Goal: Check status

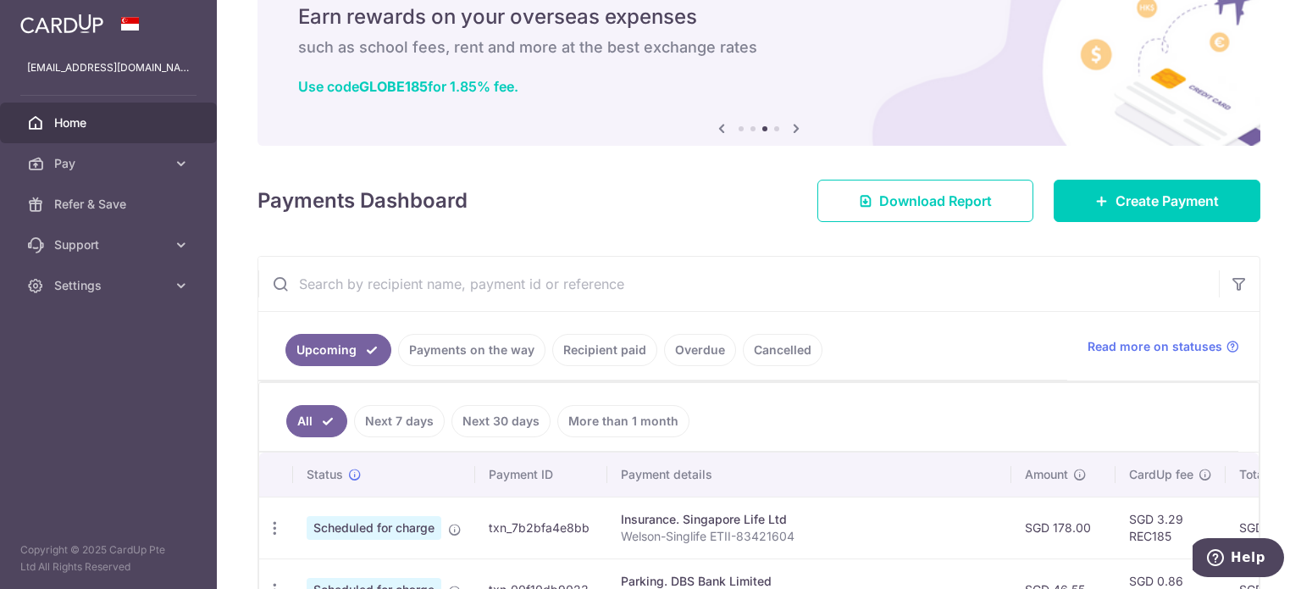
scroll to position [169, 0]
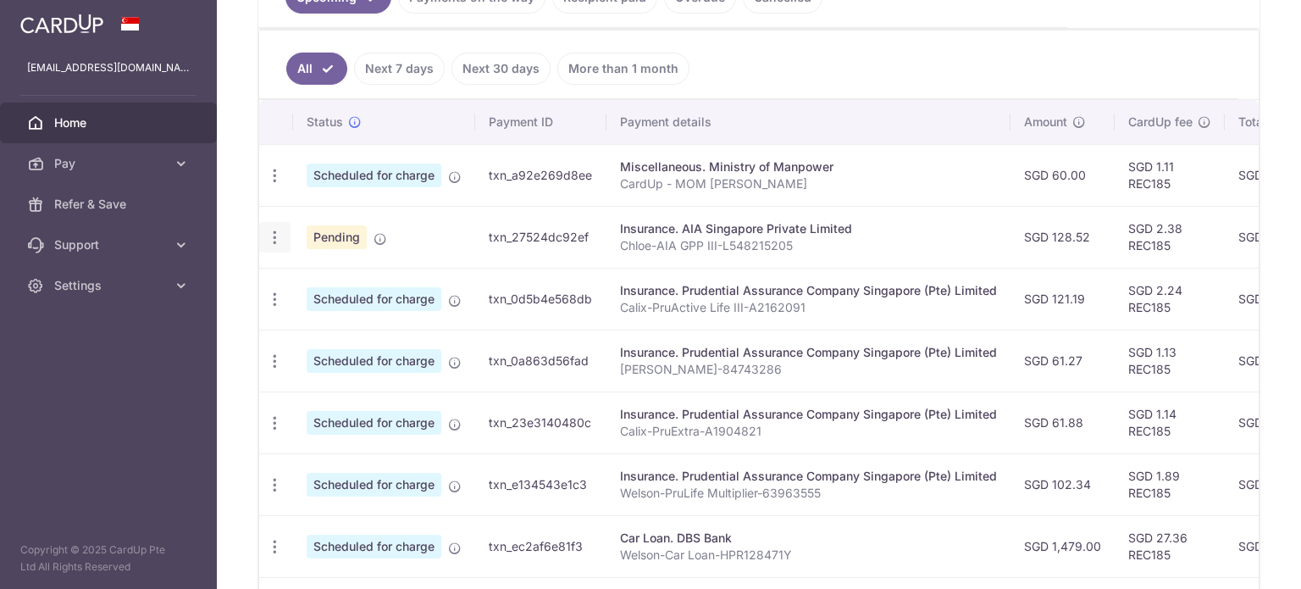
scroll to position [444, 0]
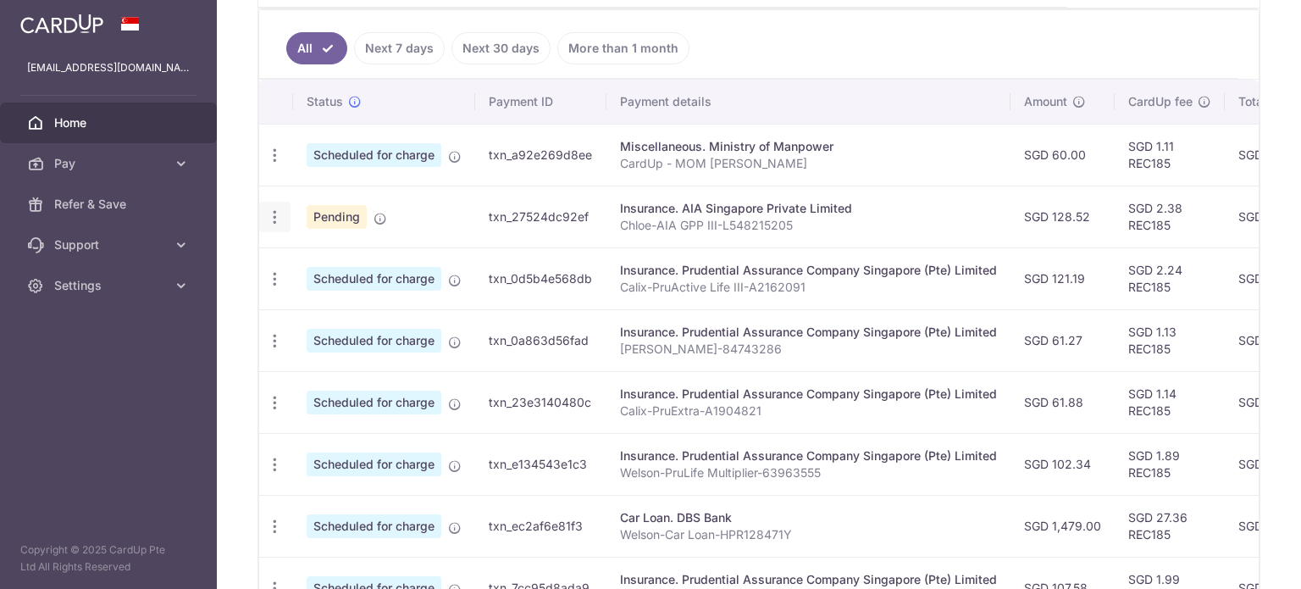
click at [280, 209] on icon "button" at bounding box center [275, 217] width 18 height 18
click at [966, 203] on div "Insurance. AIA Singapore Private Limited" at bounding box center [808, 208] width 377 height 17
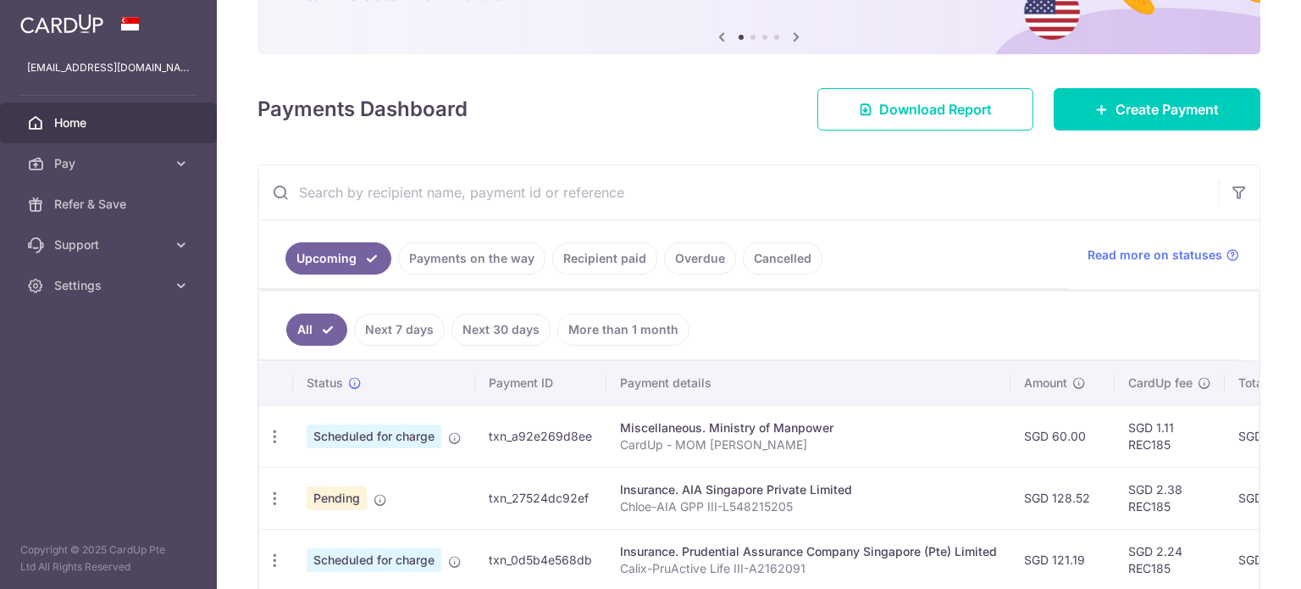
scroll to position [105, 0]
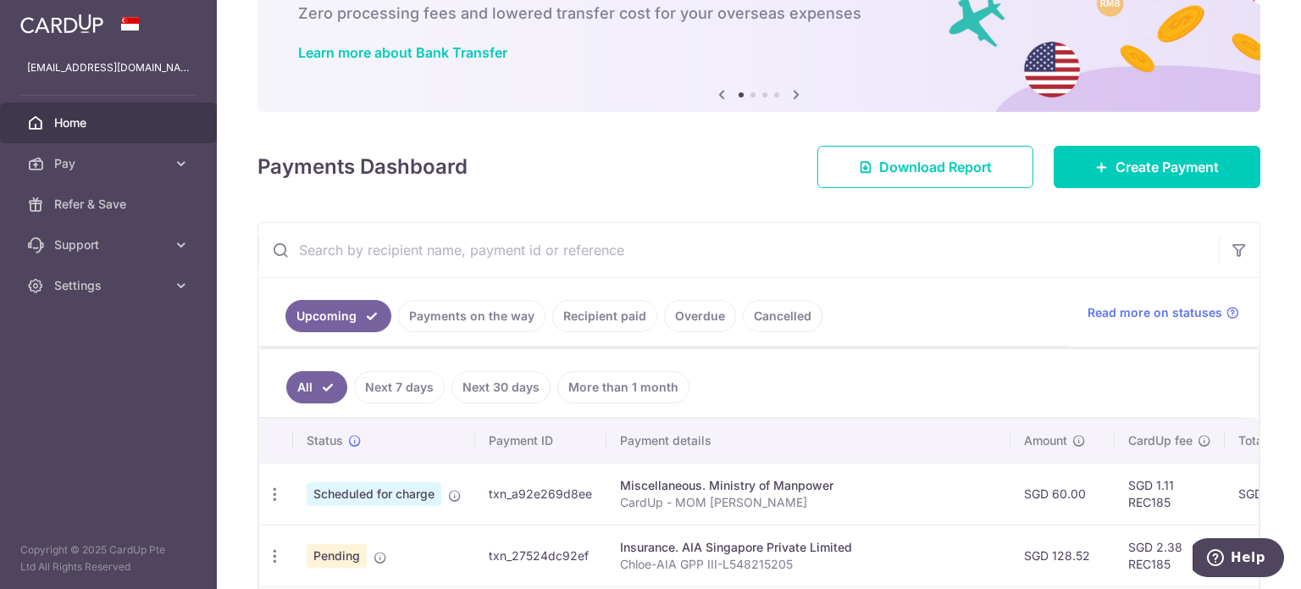
click at [674, 300] on link "Overdue" at bounding box center [700, 316] width 72 height 32
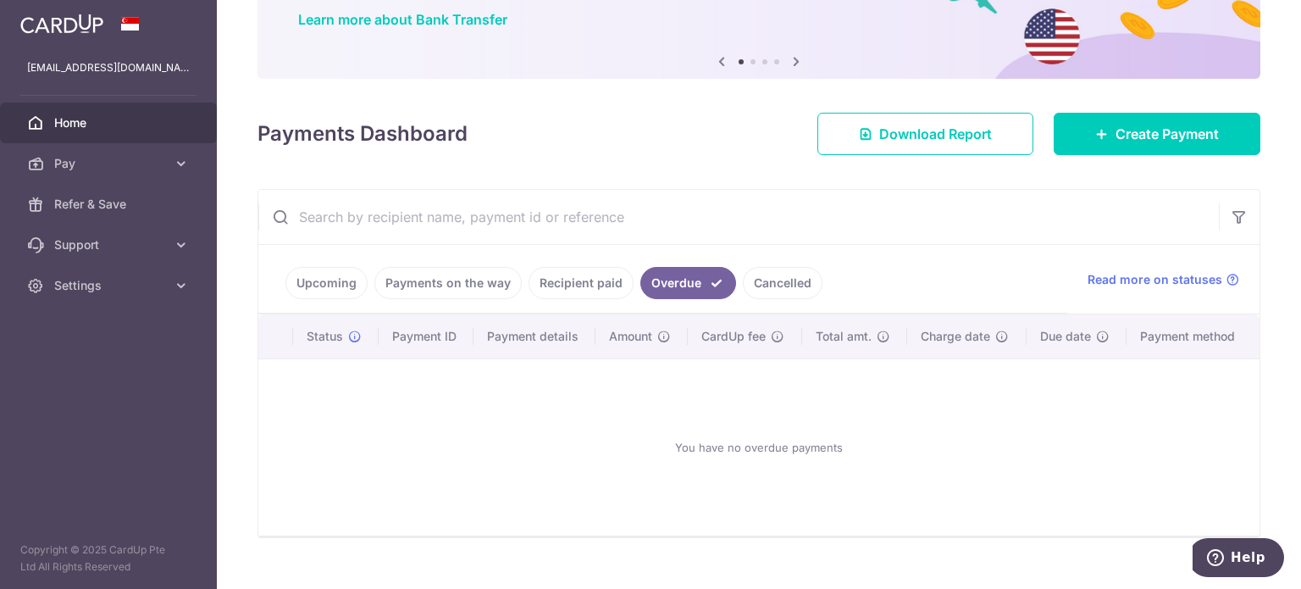
scroll to position [164, 0]
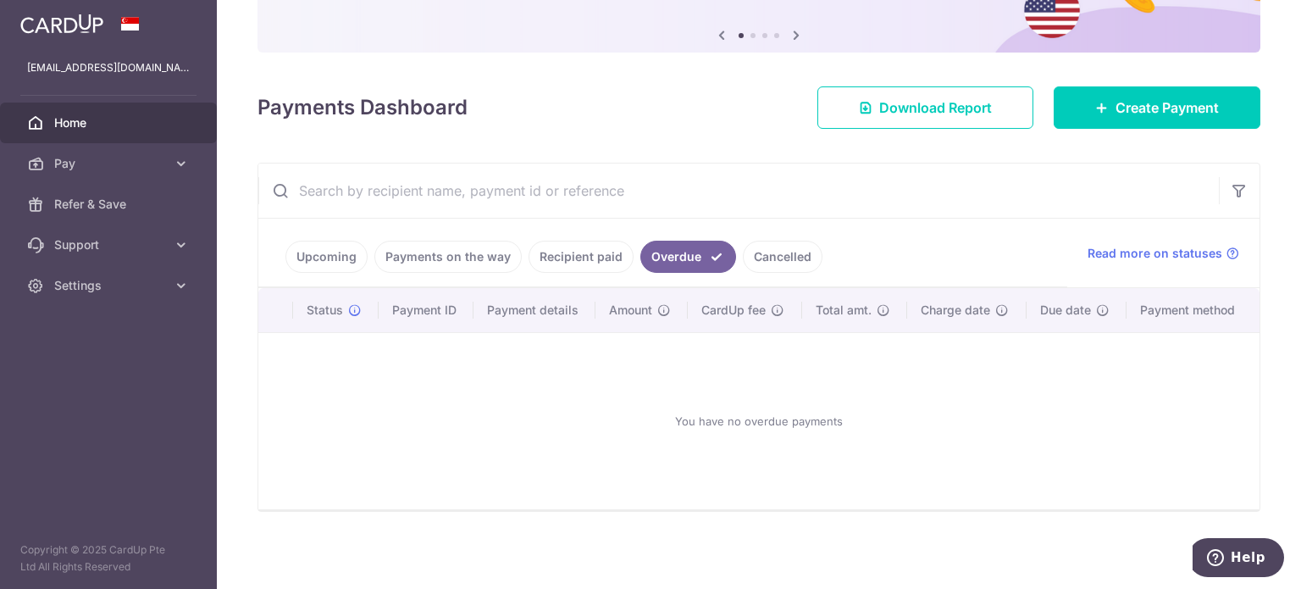
click at [496, 253] on link "Payments on the way" at bounding box center [447, 257] width 147 height 32
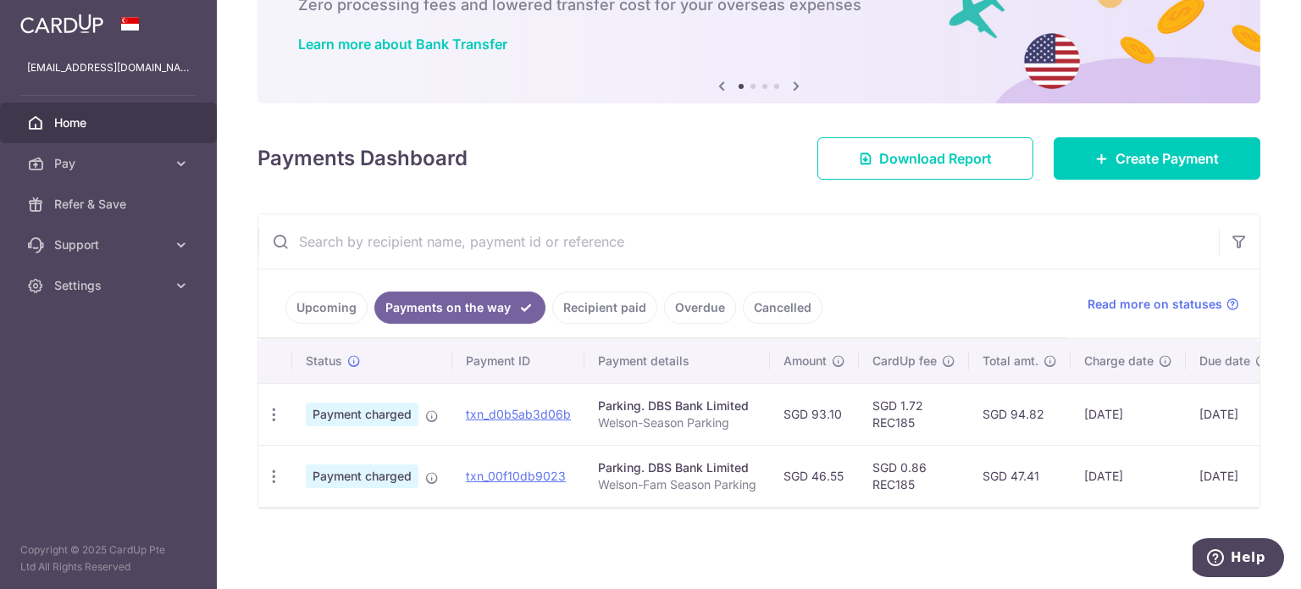
click at [591, 304] on link "Recipient paid" at bounding box center [604, 307] width 105 height 32
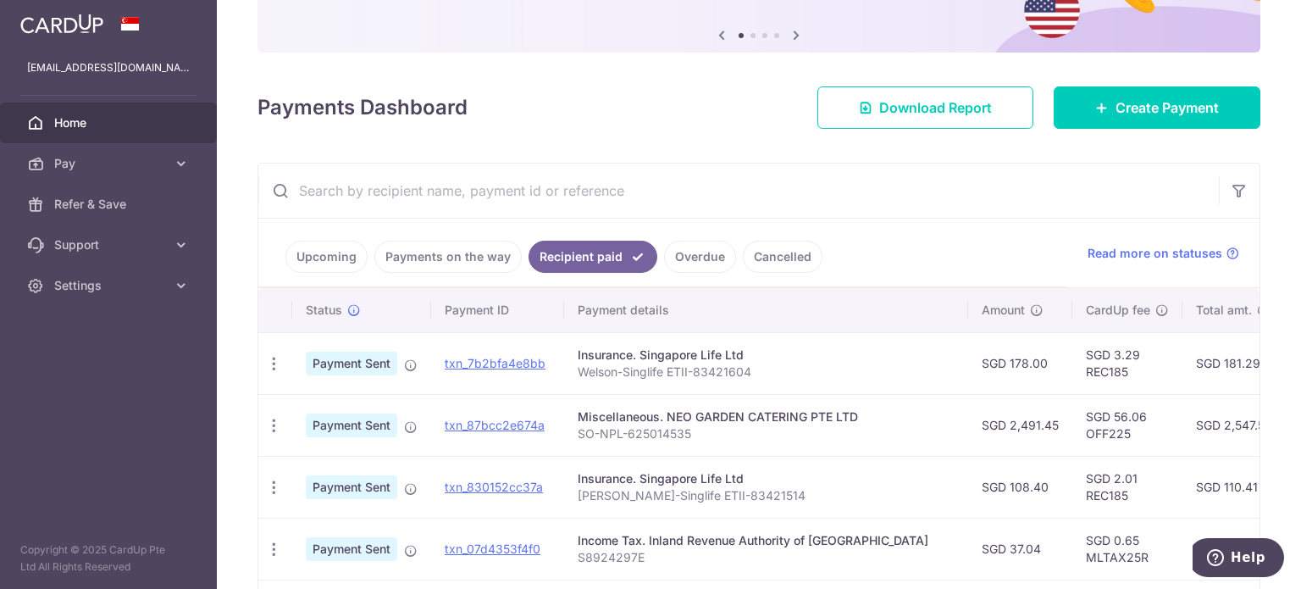
click at [330, 257] on link "Upcoming" at bounding box center [327, 257] width 82 height 32
